Goal: Information Seeking & Learning: Compare options

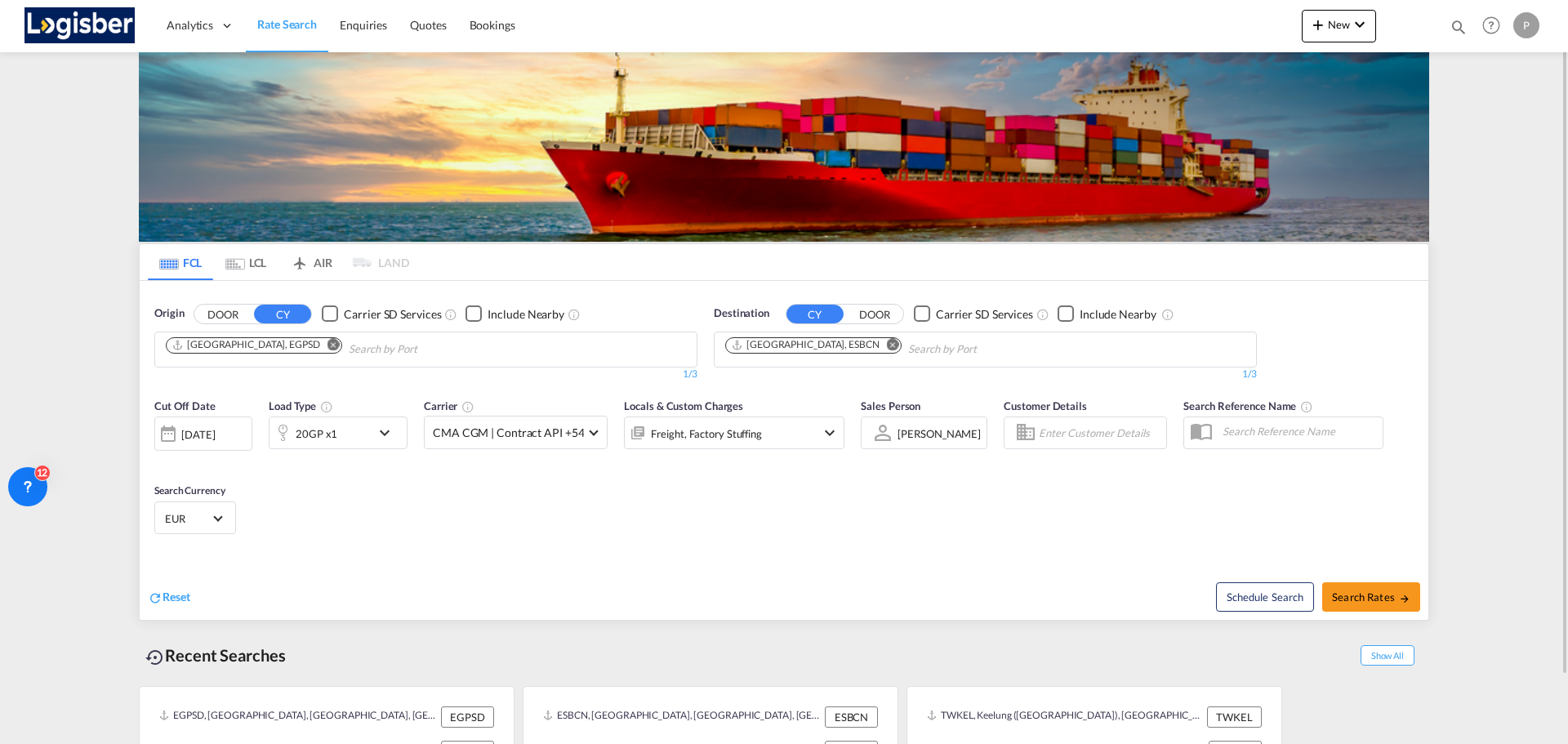
click at [328, 344] on md-icon "Remove" at bounding box center [333, 343] width 12 height 12
click at [887, 344] on md-icon "Remove" at bounding box center [892, 343] width 12 height 12
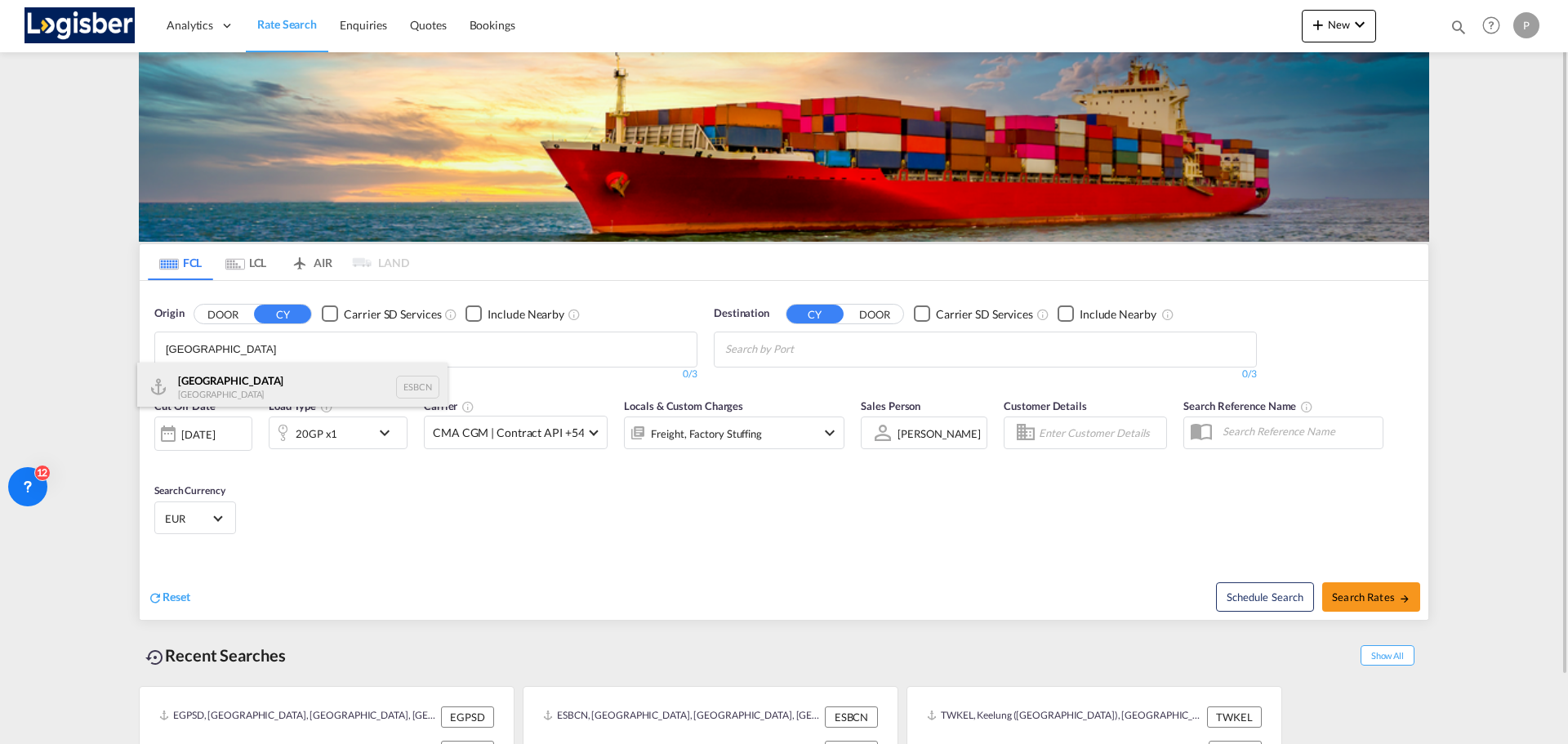
type input "[GEOGRAPHIC_DATA]"
click at [274, 372] on div "Barcelona Spain ESBCN" at bounding box center [293, 387] width 310 height 49
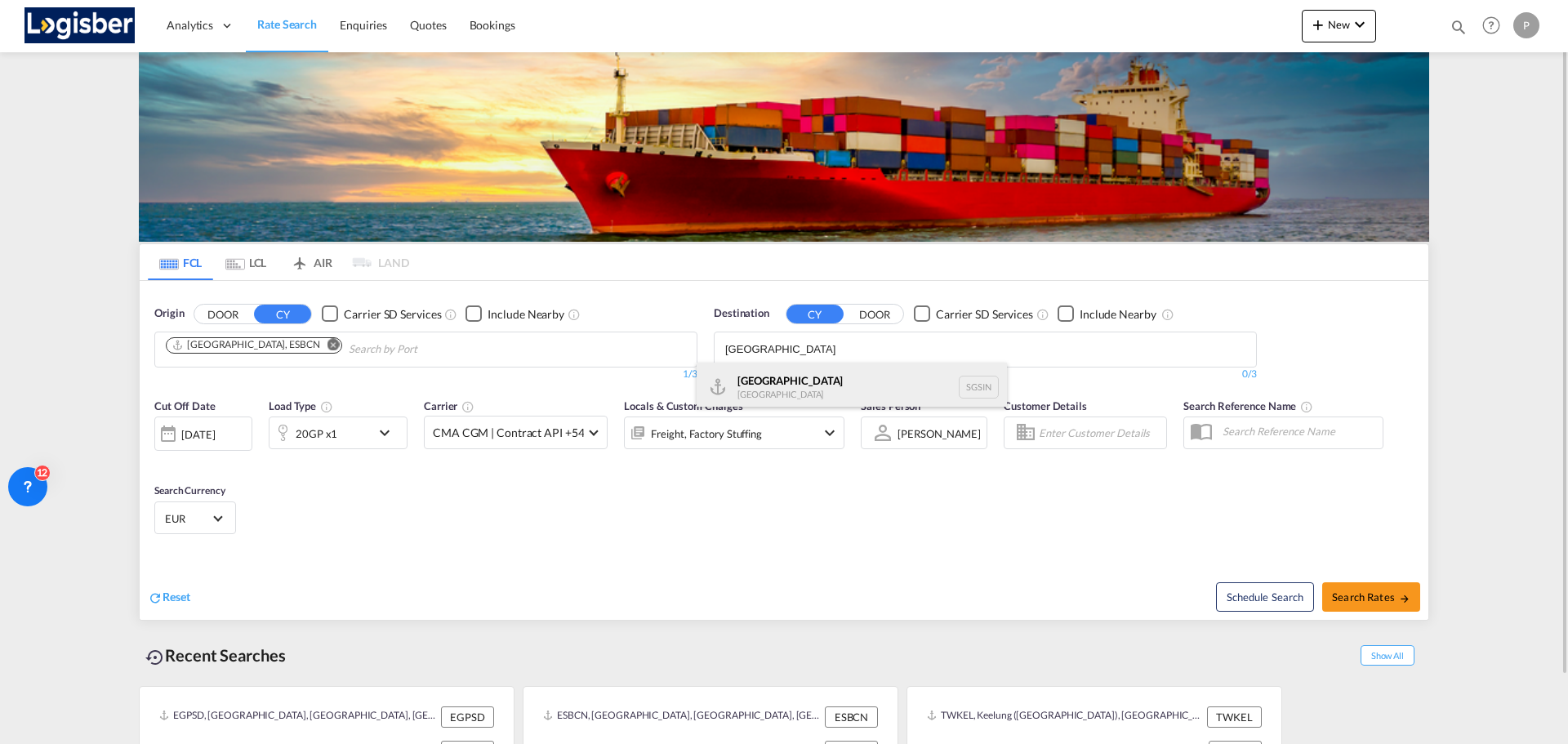
type input "[GEOGRAPHIC_DATA]"
click at [860, 384] on div "Singapore [GEOGRAPHIC_DATA] [GEOGRAPHIC_DATA]" at bounding box center [852, 387] width 310 height 49
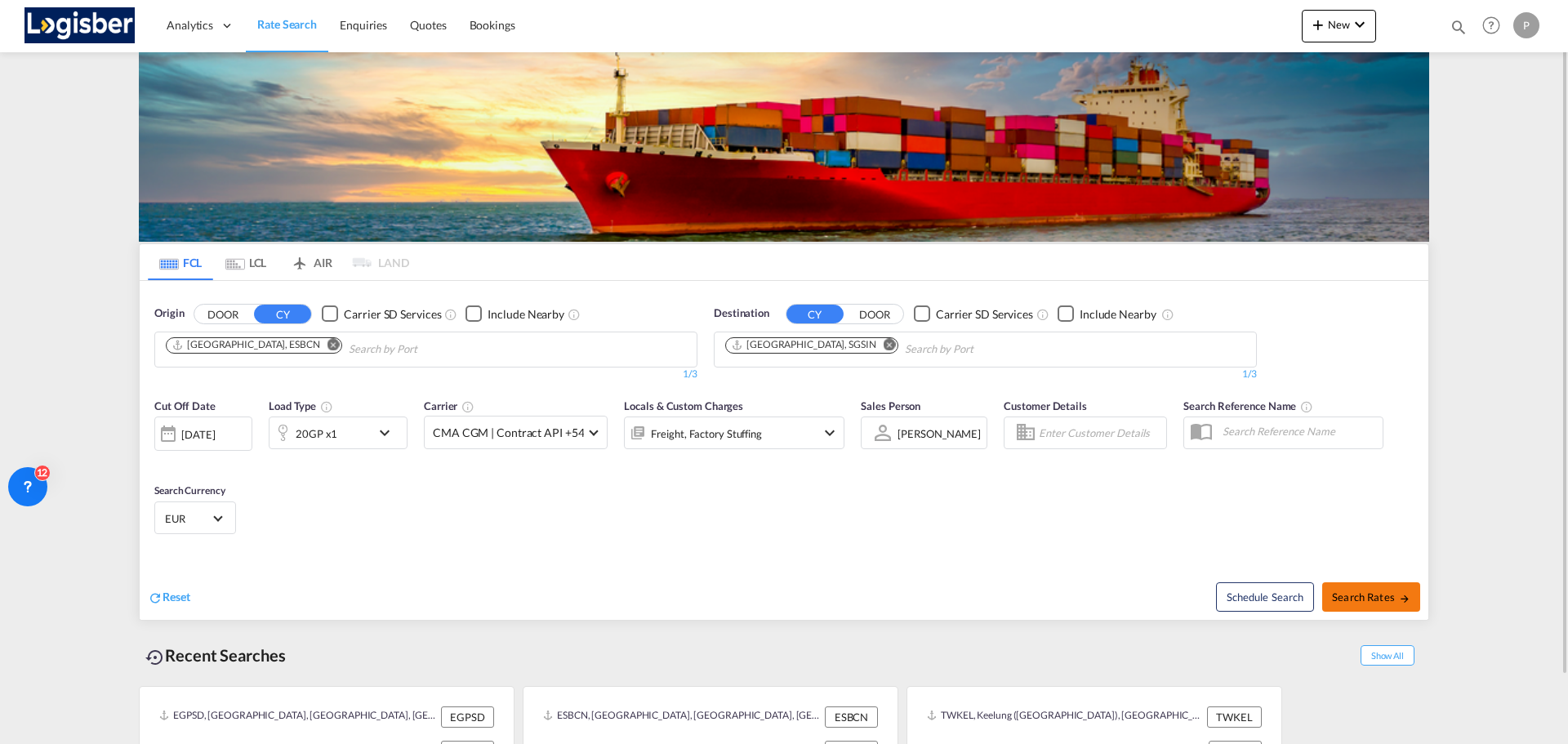
click at [1368, 594] on span "Search Rates" at bounding box center [1371, 597] width 78 height 13
type input "ESBCN to SGSIN / [DATE]"
